Goal: Task Accomplishment & Management: Manage account settings

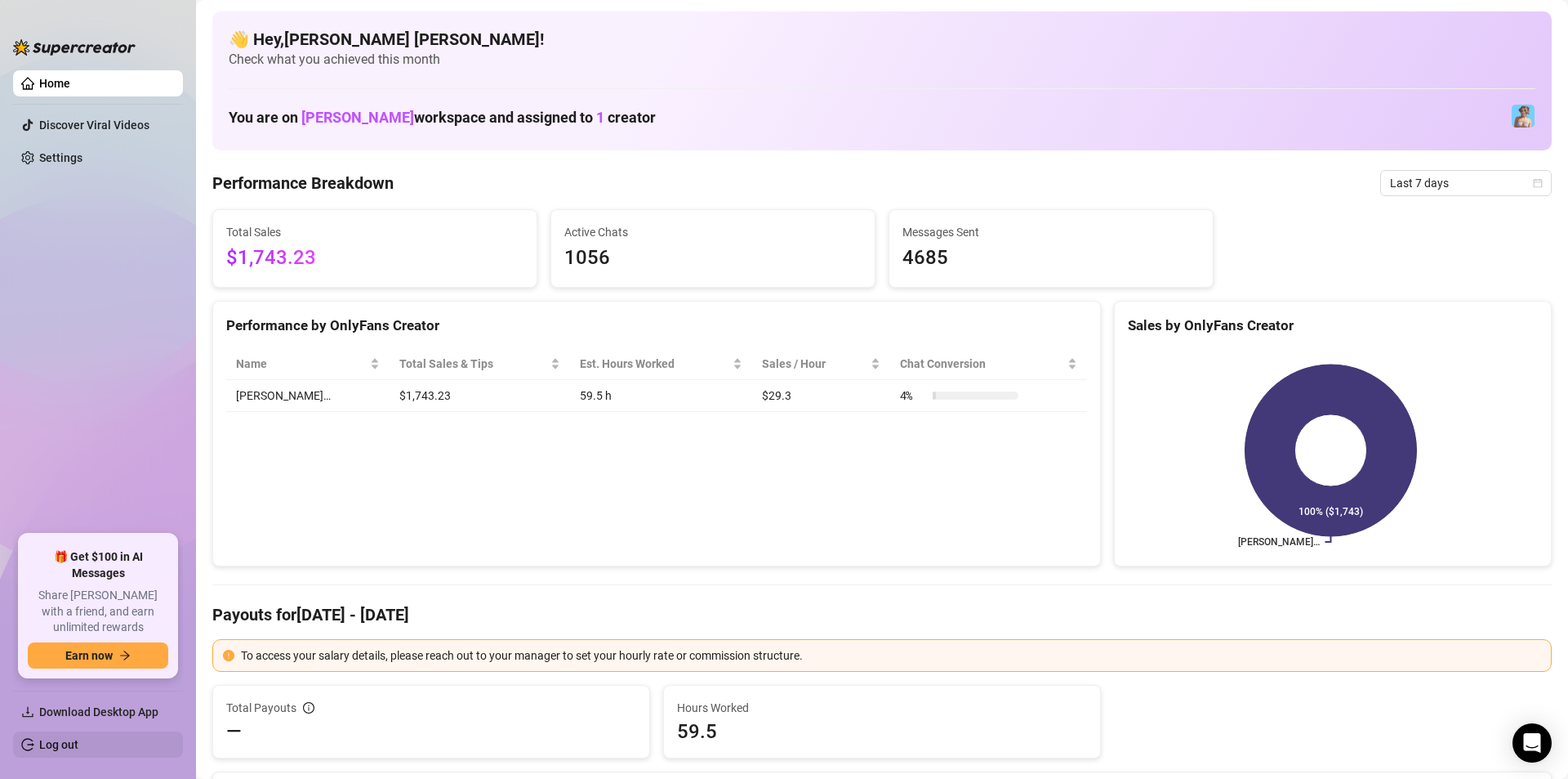
click at [79, 738] on link "Log out" at bounding box center [59, 744] width 39 height 13
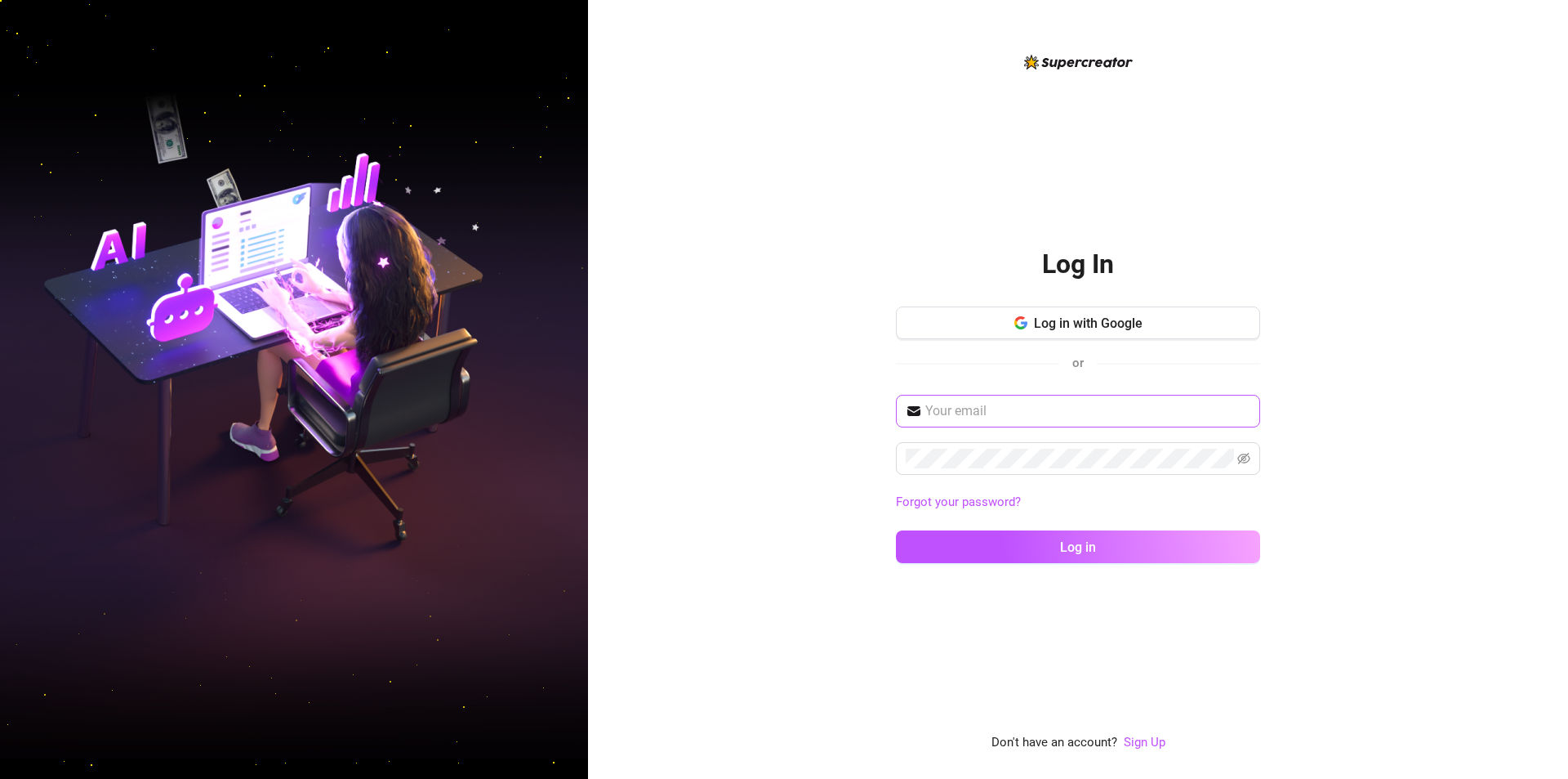
click at [1032, 398] on span at bounding box center [1078, 411] width 364 height 33
click at [1034, 405] on input "text" at bounding box center [1088, 411] width 325 height 19
paste input "[EMAIL_ADDRESS][DOMAIN_NAME]"
type input "[EMAIL_ADDRESS][DOMAIN_NAME]"
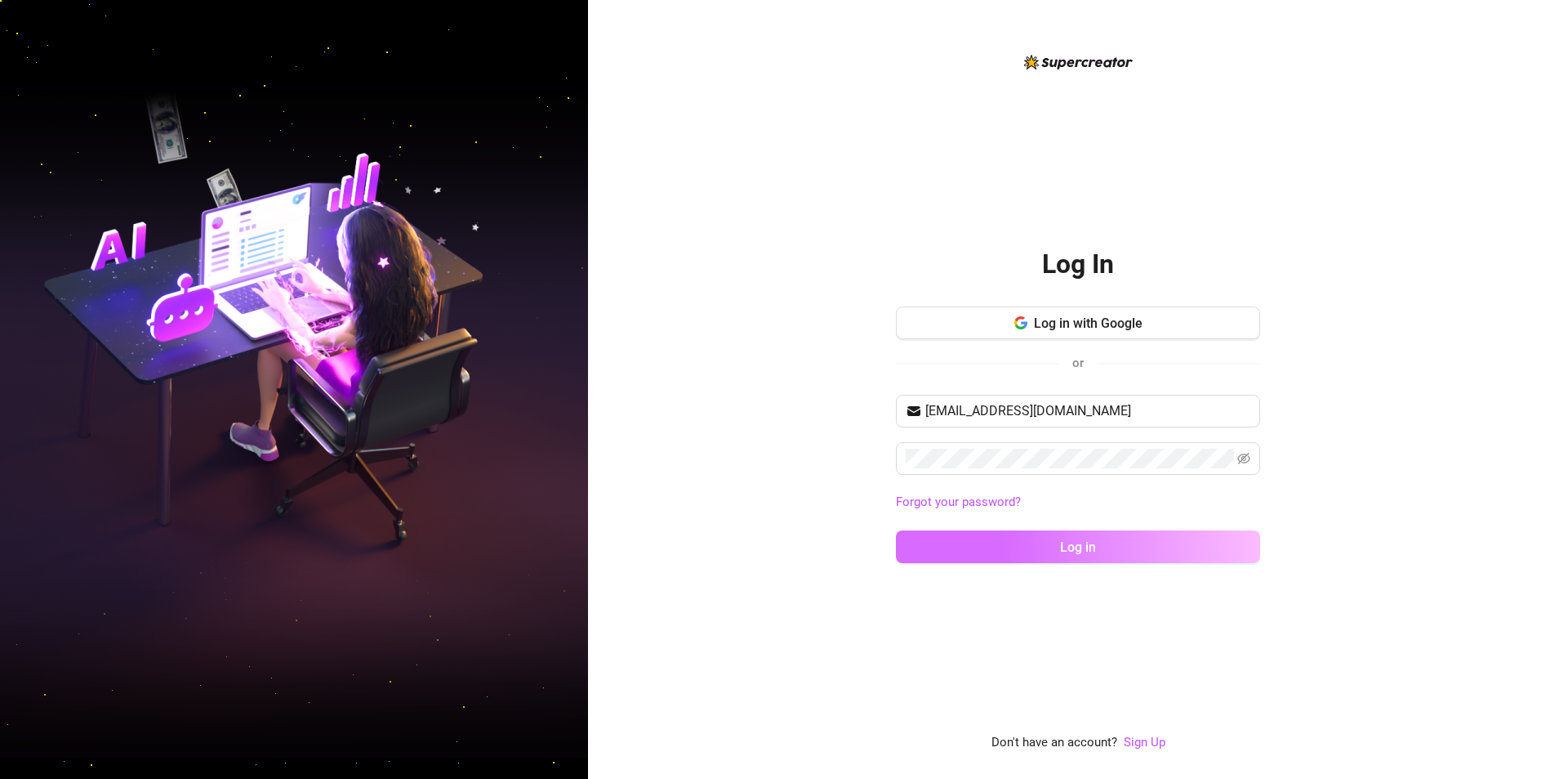
click at [1097, 553] on button "Log in" at bounding box center [1078, 547] width 364 height 33
